Goal: Task Accomplishment & Management: Use online tool/utility

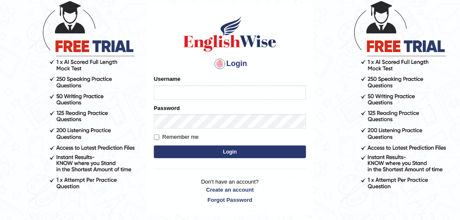
scroll to position [87, 0]
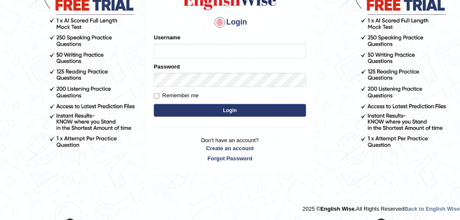
type input "julianamoncada"
click at [207, 113] on button "Login" at bounding box center [230, 110] width 152 height 13
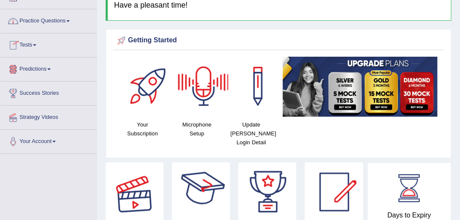
scroll to position [48, 0]
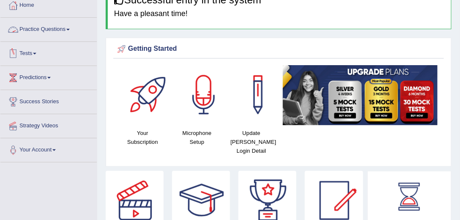
click at [66, 27] on link "Practice Questions" at bounding box center [48, 28] width 96 height 21
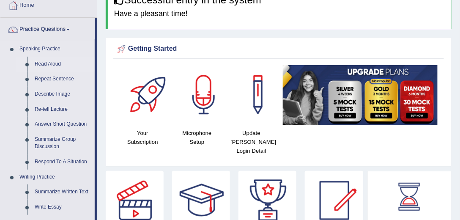
click at [56, 63] on link "Read Aloud" at bounding box center [63, 64] width 64 height 15
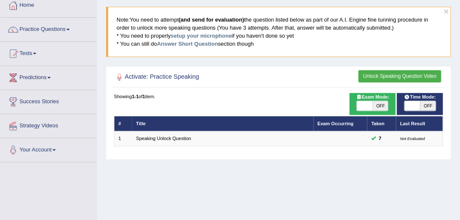
scroll to position [72, 0]
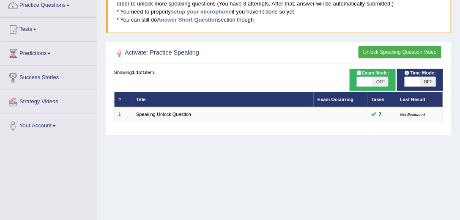
click at [426, 80] on span "OFF" at bounding box center [428, 82] width 16 height 10
checkbox input "true"
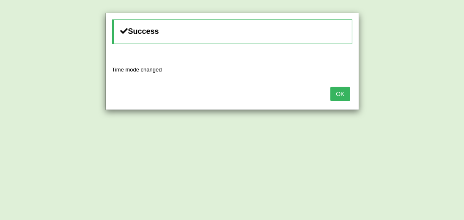
click at [343, 93] on button "OK" at bounding box center [339, 94] width 19 height 14
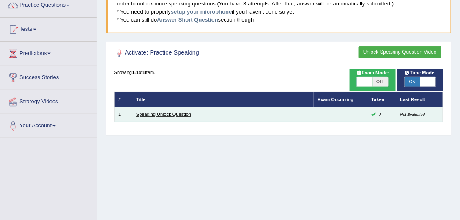
click at [159, 112] on link "Speaking Unlock Question" at bounding box center [163, 114] width 55 height 5
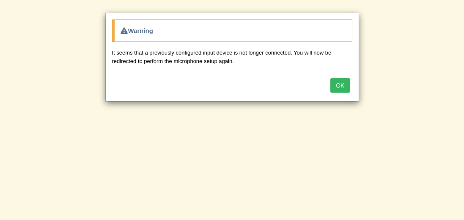
click at [345, 88] on button "OK" at bounding box center [339, 85] width 19 height 14
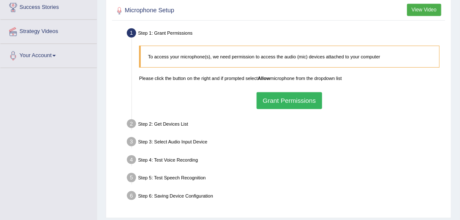
scroll to position [145, 0]
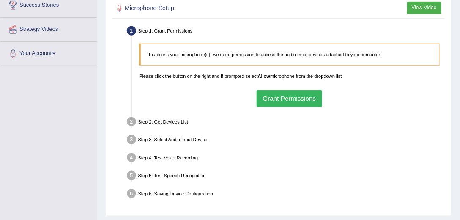
click at [299, 96] on button "Grant Permissions" at bounding box center [288, 98] width 65 height 16
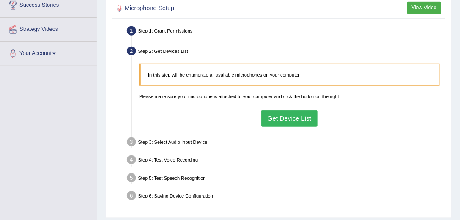
click at [281, 115] on button "Get Device List" at bounding box center [289, 118] width 56 height 16
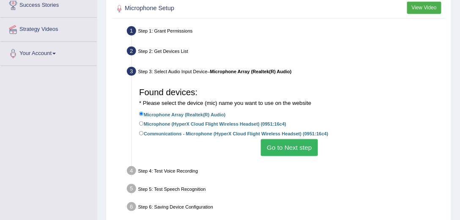
click at [275, 147] on button "Go to Next step" at bounding box center [289, 147] width 57 height 16
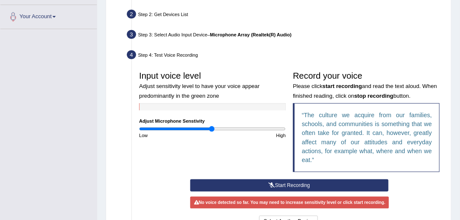
scroll to position [241, 0]
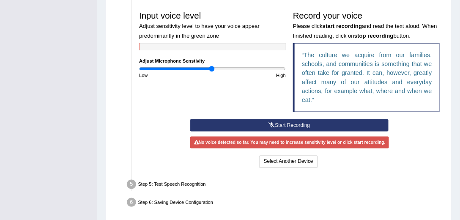
click at [278, 124] on button "Start Recording" at bounding box center [289, 125] width 198 height 12
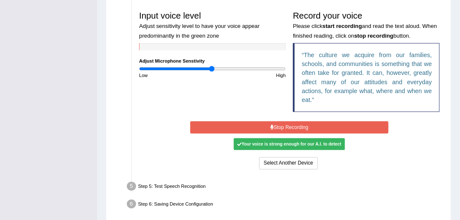
click at [289, 124] on button "Stop Recording" at bounding box center [289, 127] width 198 height 12
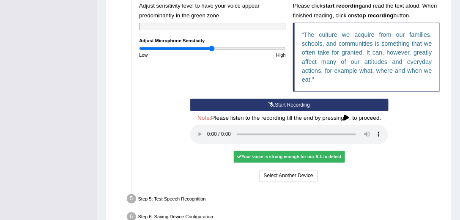
scroll to position [289, 0]
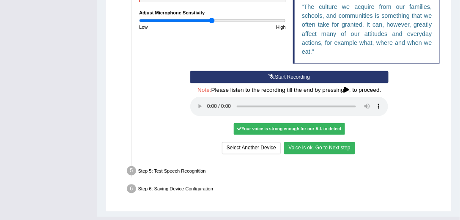
click at [325, 149] on button "Voice is ok. Go to Next step" at bounding box center [319, 148] width 71 height 12
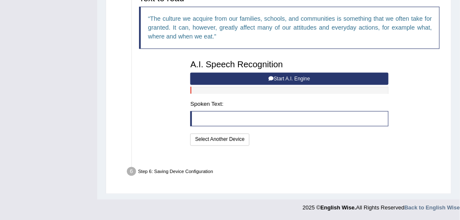
scroll to position [268, 0]
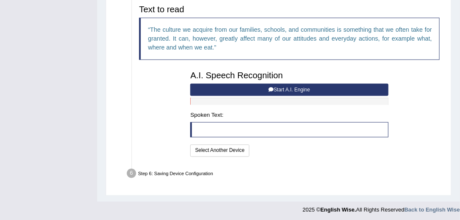
click at [289, 88] on button "Start A.I. Engine" at bounding box center [289, 90] width 198 height 12
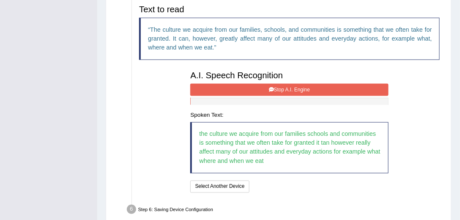
click at [302, 89] on button "Stop A.I. Engine" at bounding box center [289, 90] width 198 height 12
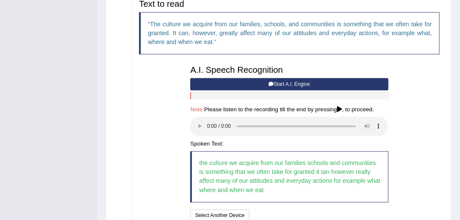
scroll to position [339, 0]
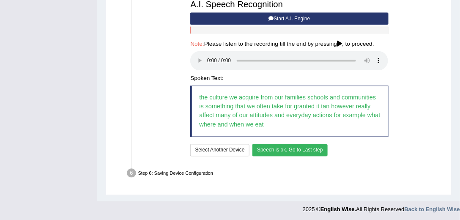
click at [279, 145] on button "Speech is ok. Go to Last step" at bounding box center [289, 150] width 75 height 12
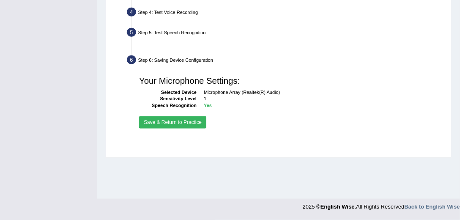
scroll to position [224, 0]
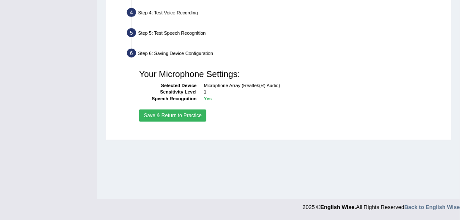
click at [175, 115] on button "Save & Return to Practice" at bounding box center [172, 115] width 67 height 12
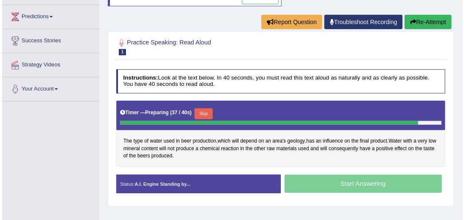
scroll to position [120, 0]
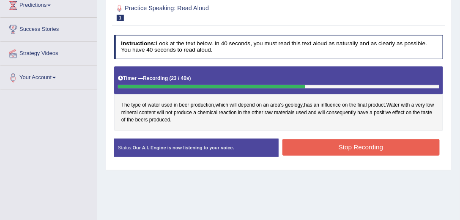
click at [355, 145] on button "Stop Recording" at bounding box center [360, 147] width 157 height 16
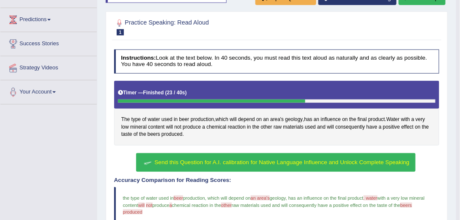
scroll to position [2, 0]
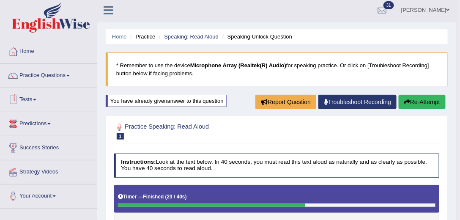
click at [36, 101] on link "Tests" at bounding box center [48, 98] width 96 height 21
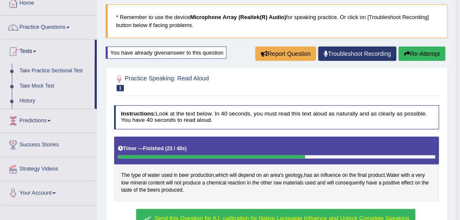
scroll to position [51, 0]
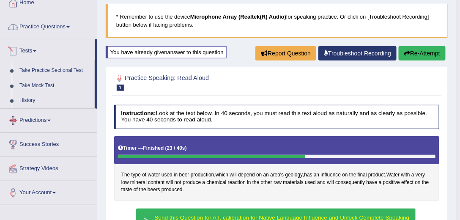
click at [49, 29] on link "Practice Questions" at bounding box center [48, 25] width 96 height 21
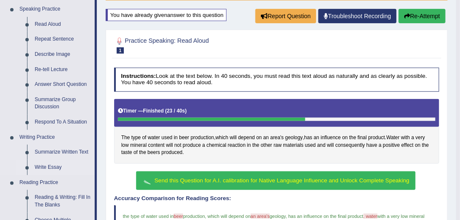
scroll to position [75, 0]
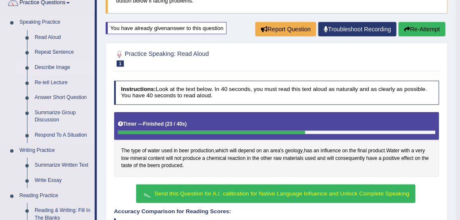
click at [48, 66] on link "Describe Image" at bounding box center [63, 67] width 64 height 15
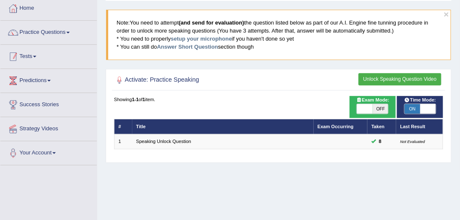
scroll to position [96, 0]
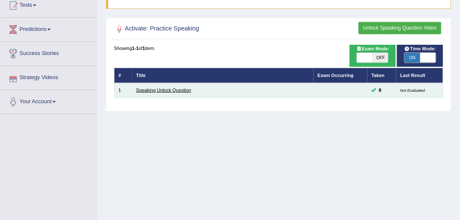
click at [177, 90] on link "Speaking Unlock Question" at bounding box center [163, 89] width 55 height 5
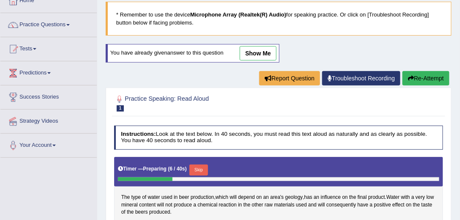
scroll to position [48, 0]
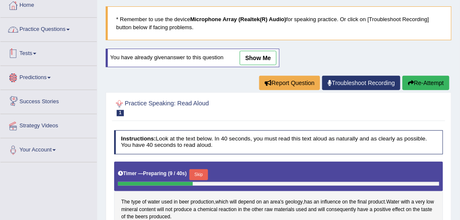
click at [61, 28] on link "Practice Questions" at bounding box center [48, 28] width 96 height 21
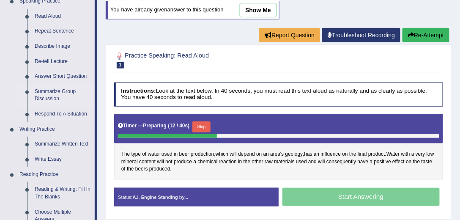
scroll to position [96, 0]
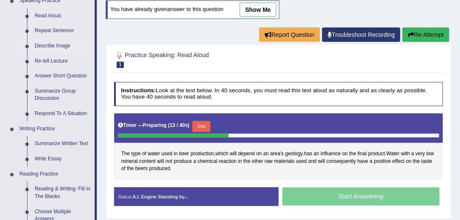
click at [56, 46] on link "Describe Image" at bounding box center [63, 45] width 64 height 15
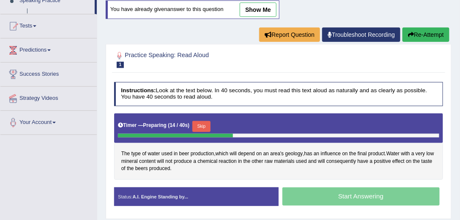
scroll to position [130, 0]
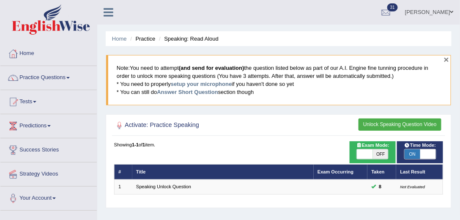
click at [447, 58] on button "×" at bounding box center [446, 59] width 5 height 9
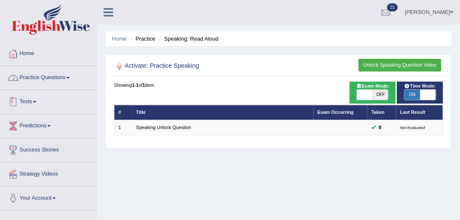
click at [55, 73] on link "Practice Questions" at bounding box center [48, 76] width 96 height 21
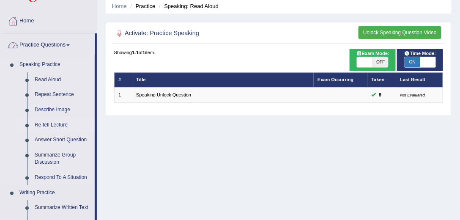
scroll to position [72, 0]
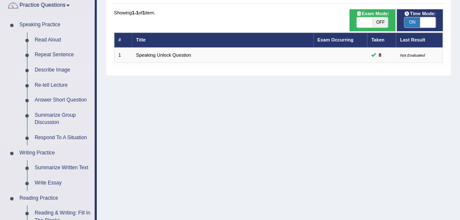
click at [60, 68] on link "Describe Image" at bounding box center [63, 70] width 64 height 15
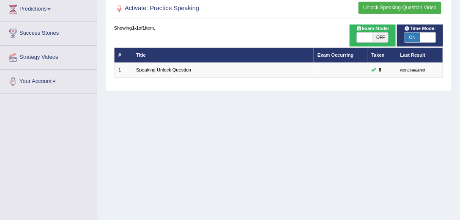
scroll to position [120, 0]
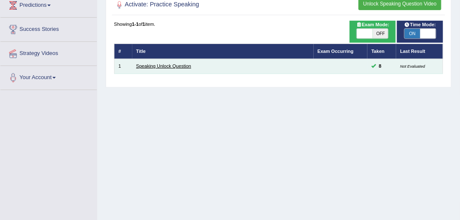
click at [174, 66] on link "Speaking Unlock Question" at bounding box center [163, 65] width 55 height 5
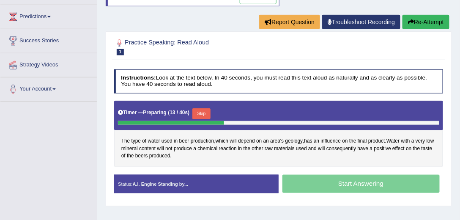
scroll to position [103, 0]
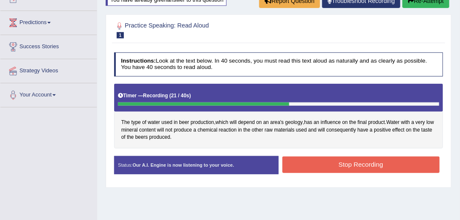
click at [315, 166] on button "Stop Recording" at bounding box center [360, 164] width 157 height 16
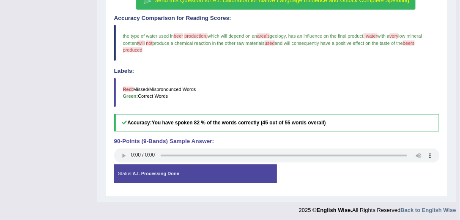
scroll to position [195, 0]
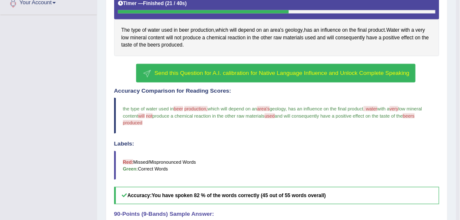
click at [165, 71] on span "Send this Question for A.I. calibration for Native Language Influence and Unloc…" at bounding box center [282, 73] width 255 height 6
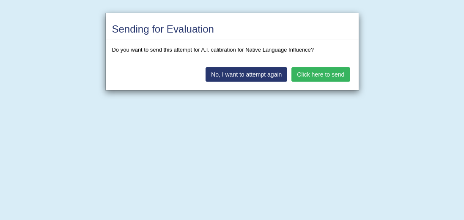
click at [326, 75] on button "Click here to send" at bounding box center [320, 74] width 58 height 14
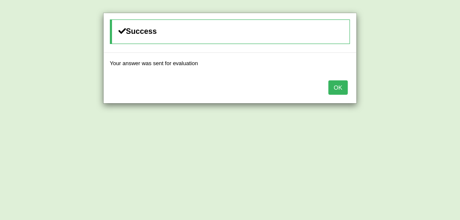
click at [334, 87] on button "OK" at bounding box center [337, 87] width 19 height 14
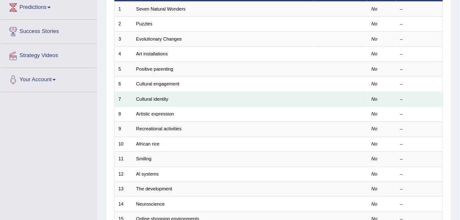
scroll to position [46, 0]
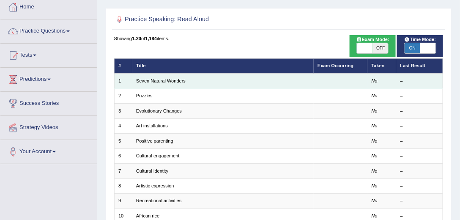
click at [234, 79] on td "Seven Natural Wonders" at bounding box center [222, 81] width 181 height 15
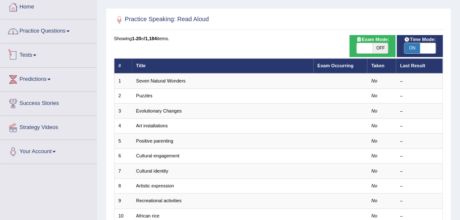
click at [66, 32] on link "Practice Questions" at bounding box center [48, 29] width 96 height 21
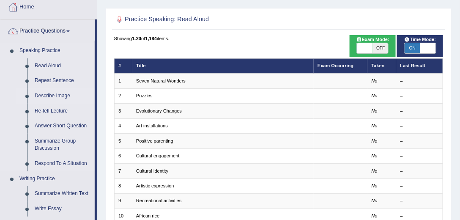
click at [56, 95] on link "Describe Image" at bounding box center [63, 95] width 64 height 15
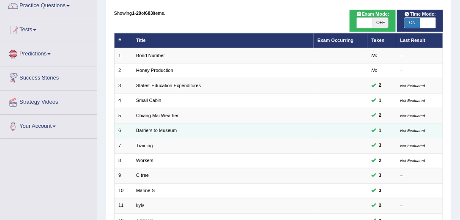
scroll to position [72, 0]
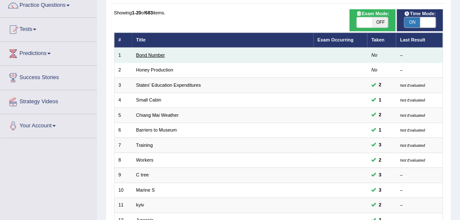
click at [156, 55] on link "Bond Number" at bounding box center [150, 54] width 29 height 5
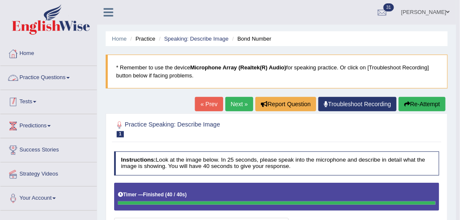
click at [35, 103] on link "Tests" at bounding box center [48, 100] width 96 height 21
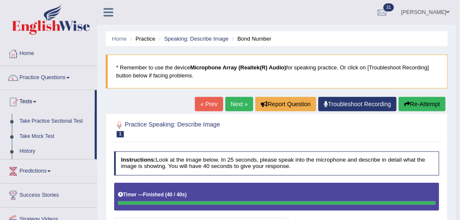
click at [42, 136] on link "Take Mock Test" at bounding box center [55, 136] width 79 height 15
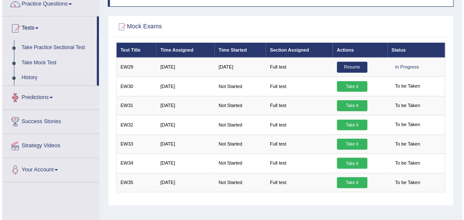
scroll to position [96, 0]
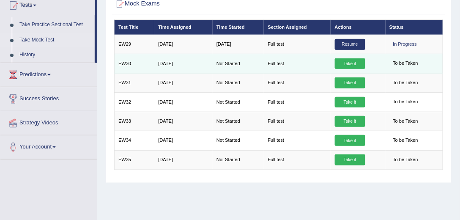
click at [353, 63] on link "Take it" at bounding box center [350, 63] width 30 height 11
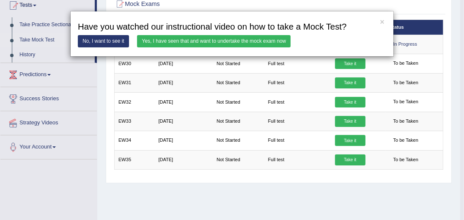
click at [218, 43] on link "Yes, I have seen that and want to undertake the mock exam now" at bounding box center [213, 41] width 153 height 12
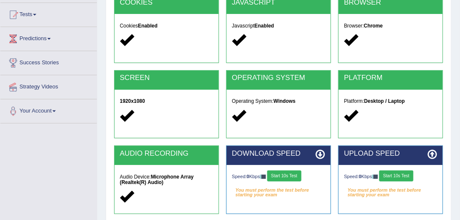
scroll to position [96, 0]
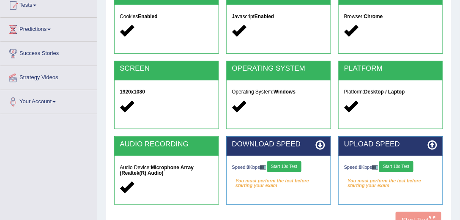
click at [285, 166] on button "Start 10s Test" at bounding box center [284, 166] width 34 height 11
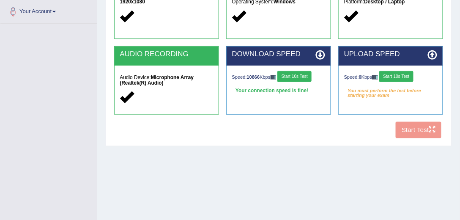
scroll to position [193, 0]
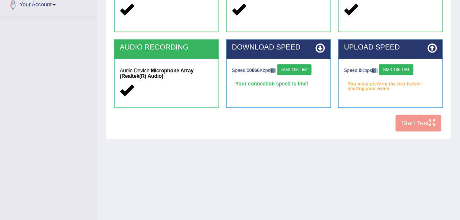
click at [399, 63] on div "Speed: 0 Kbps Start 10s Test You must perform the test before starting your exam" at bounding box center [390, 77] width 104 height 36
click at [397, 66] on button "Start 10s Test" at bounding box center [396, 69] width 34 height 11
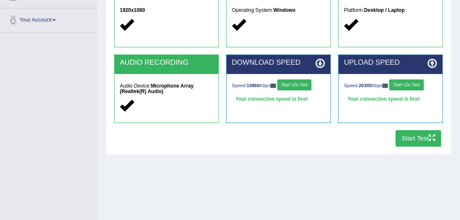
scroll to position [151, 0]
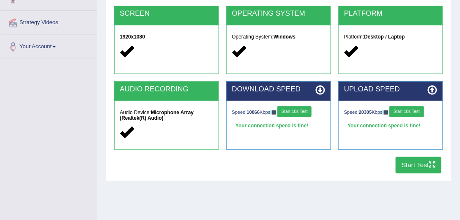
click at [420, 163] on button "Start Test" at bounding box center [419, 165] width 46 height 16
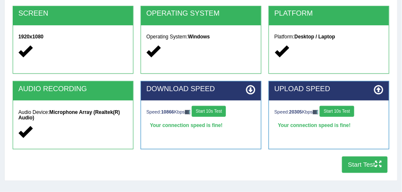
drag, startPoint x: 405, startPoint y: 7, endPoint x: 267, endPoint y: 162, distance: 207.7
click at [267, 162] on div "COOKIES Cookies Enabled JAVASCRIPT Javascript Enabled BROWSER Browser: Chrome S…" at bounding box center [201, 53] width 381 height 247
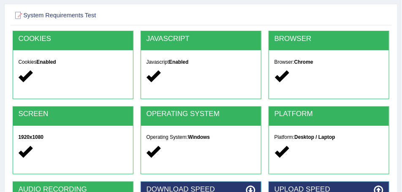
scroll to position [148, 0]
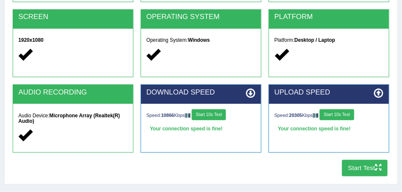
click at [369, 167] on button "Start Test" at bounding box center [365, 168] width 46 height 16
